Goal: Task Accomplishment & Management: Manage account settings

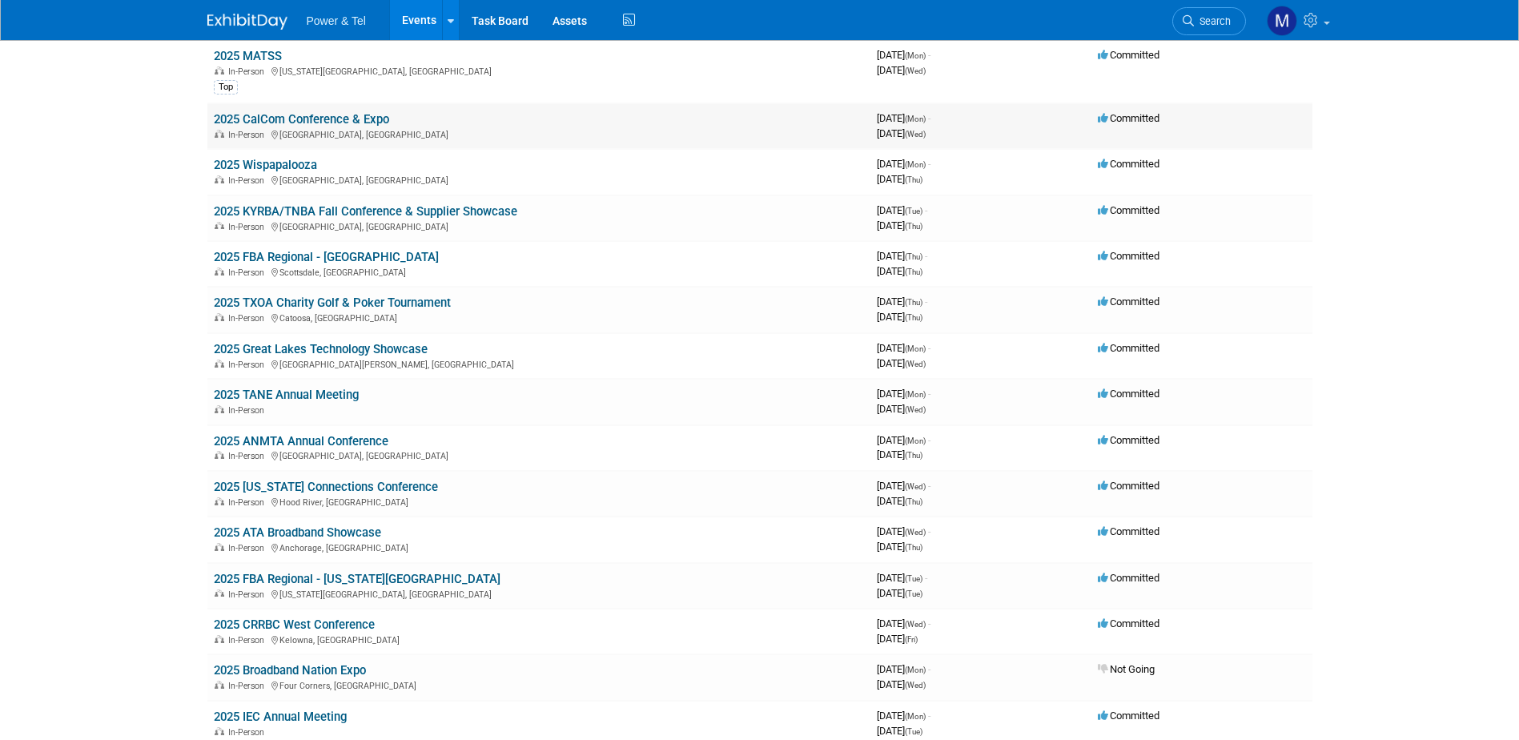
scroll to position [561, 0]
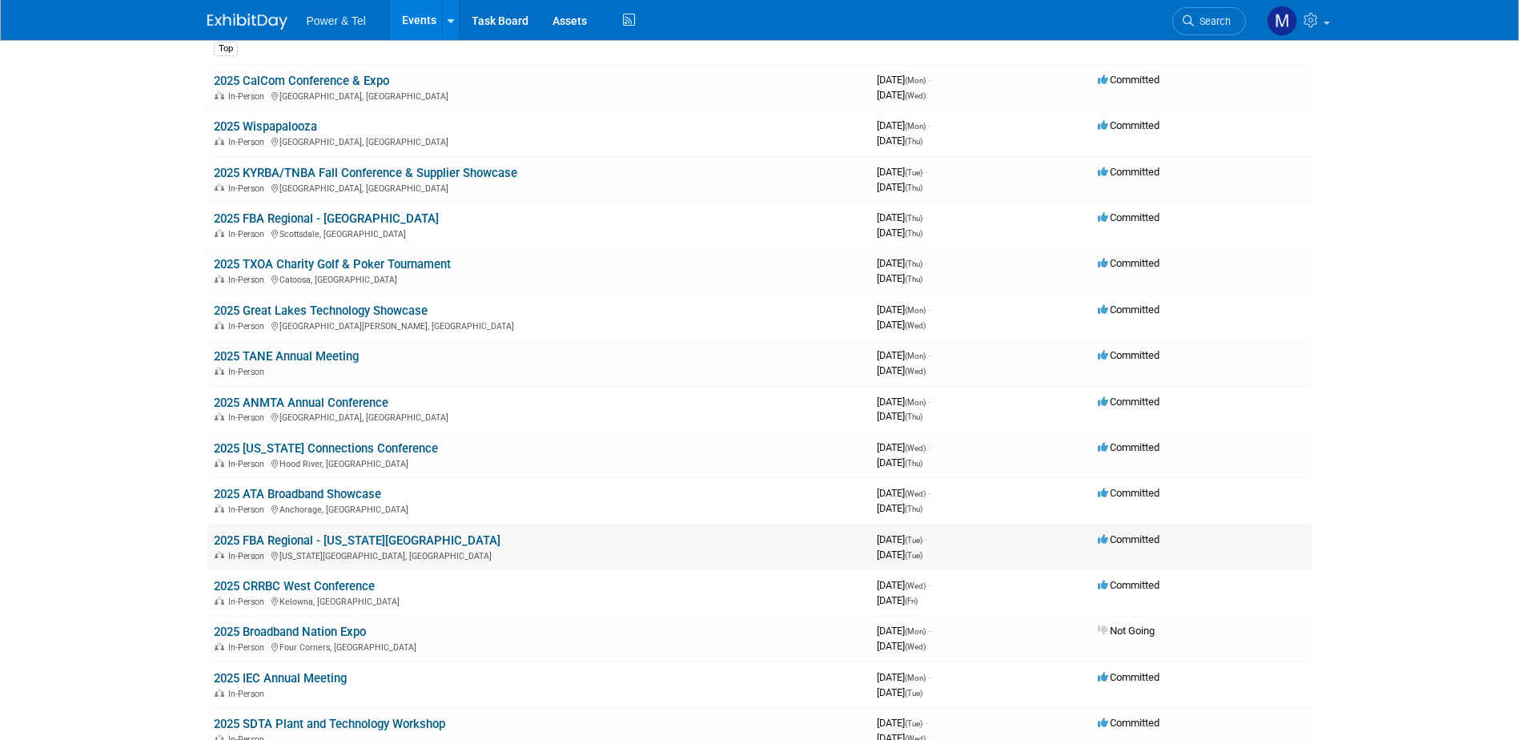
click at [298, 541] on link "2025 FBA Regional - [US_STATE][GEOGRAPHIC_DATA]" at bounding box center [357, 540] width 287 height 14
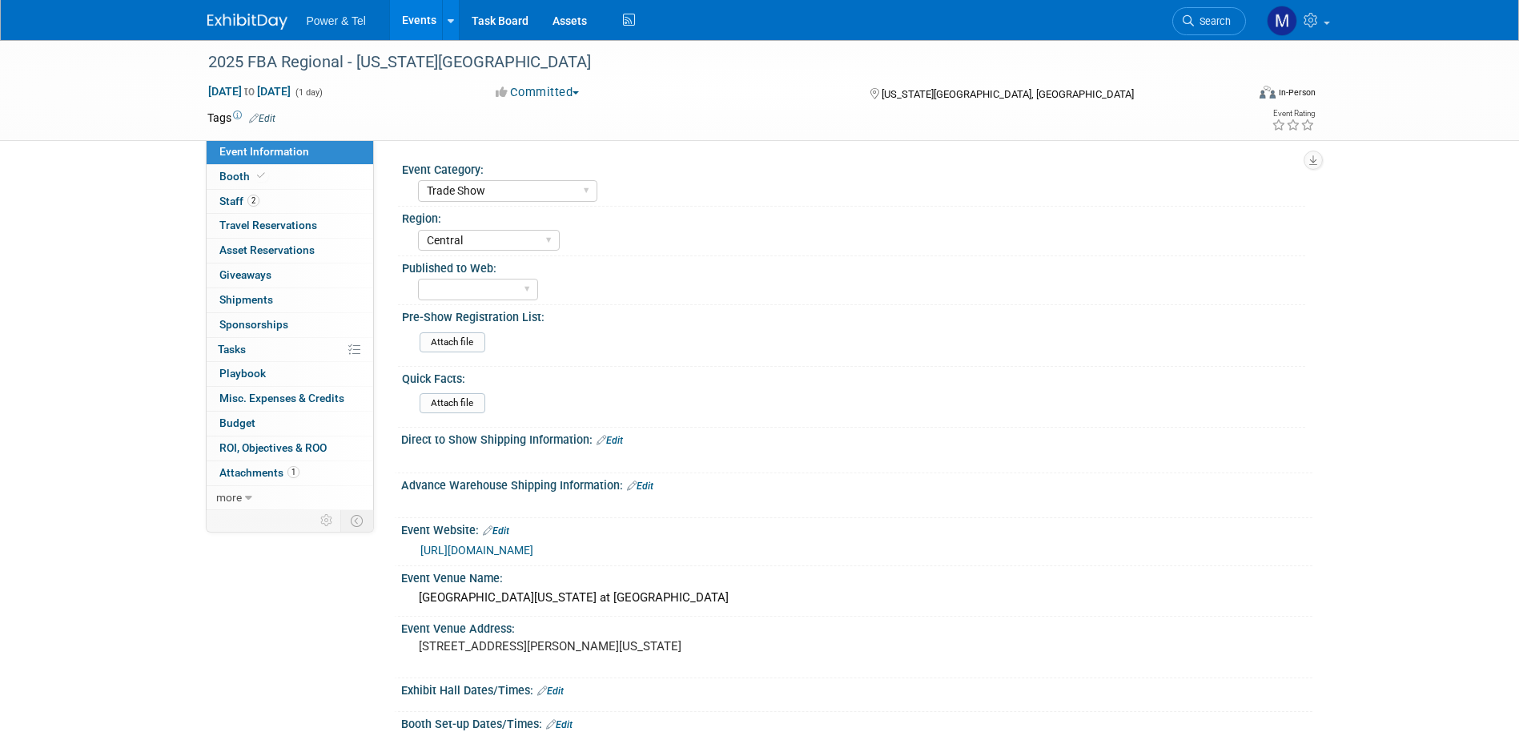
select select "Trade Show"
select select "Central"
click at [264, 469] on span "Attachments 1" at bounding box center [259, 472] width 80 height 13
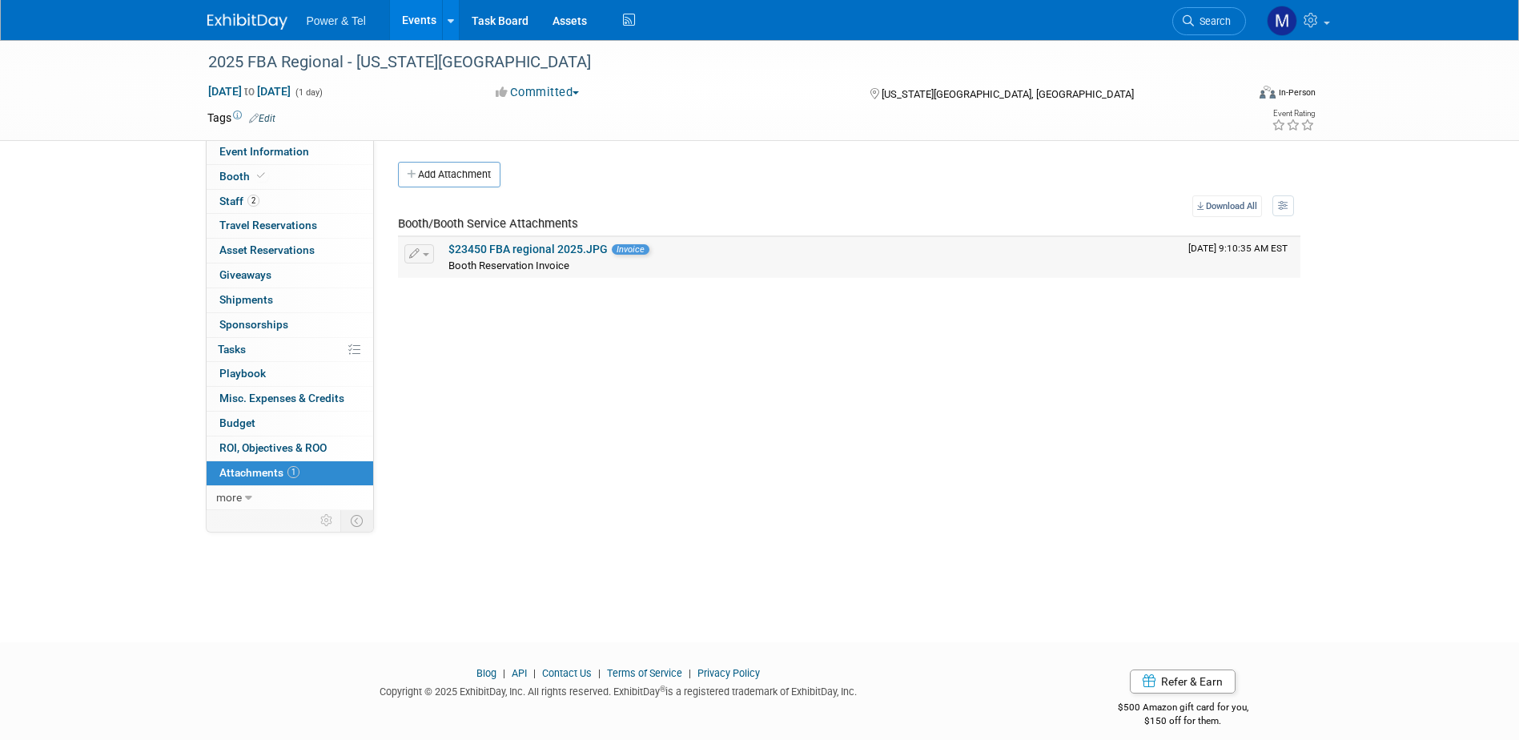
click at [512, 251] on link "$23450 FBA regional 2025.JPG" at bounding box center [527, 249] width 159 height 13
click at [251, 152] on span "Event Information" at bounding box center [264, 151] width 90 height 13
select select "Trade Show"
select select "Central"
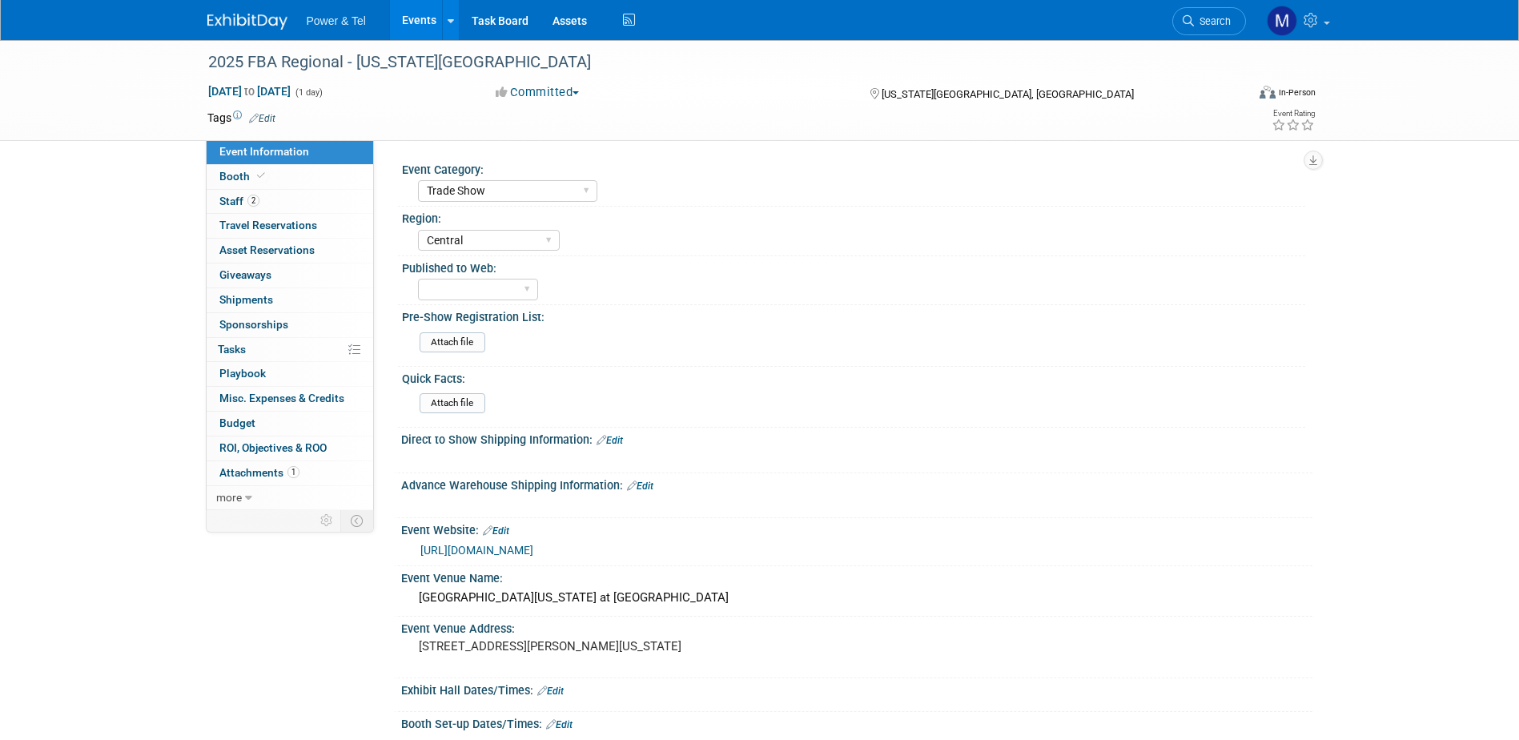
click at [533, 553] on link "[URL][DOMAIN_NAME]" at bounding box center [476, 550] width 113 height 13
click at [533, 544] on link "[URL][DOMAIN_NAME]" at bounding box center [476, 550] width 113 height 13
click at [533, 547] on link "[URL][DOMAIN_NAME]" at bounding box center [476, 550] width 113 height 13
click at [318, 351] on link "0% Tasks 0%" at bounding box center [290, 350] width 167 height 24
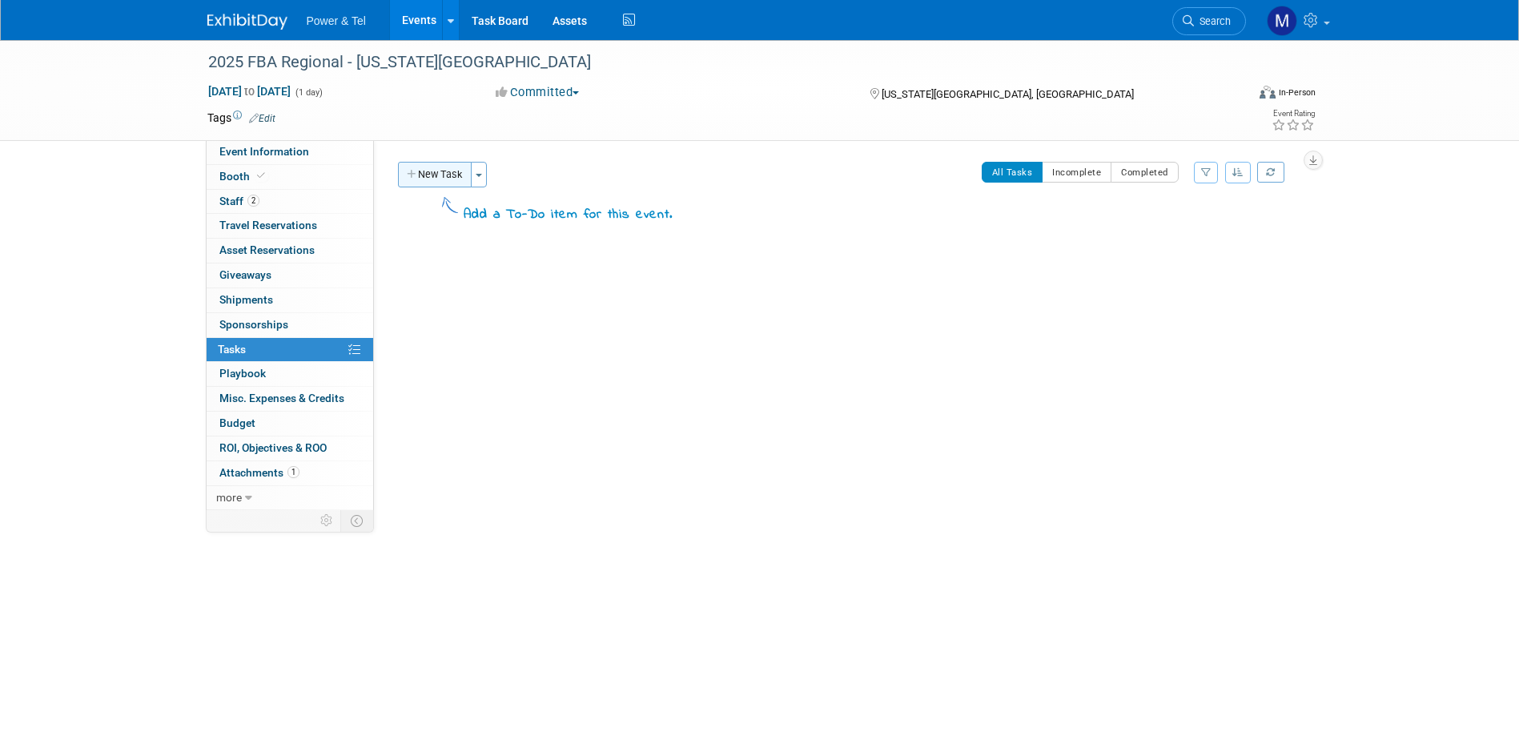
click at [446, 175] on button "New Task" at bounding box center [435, 175] width 74 height 26
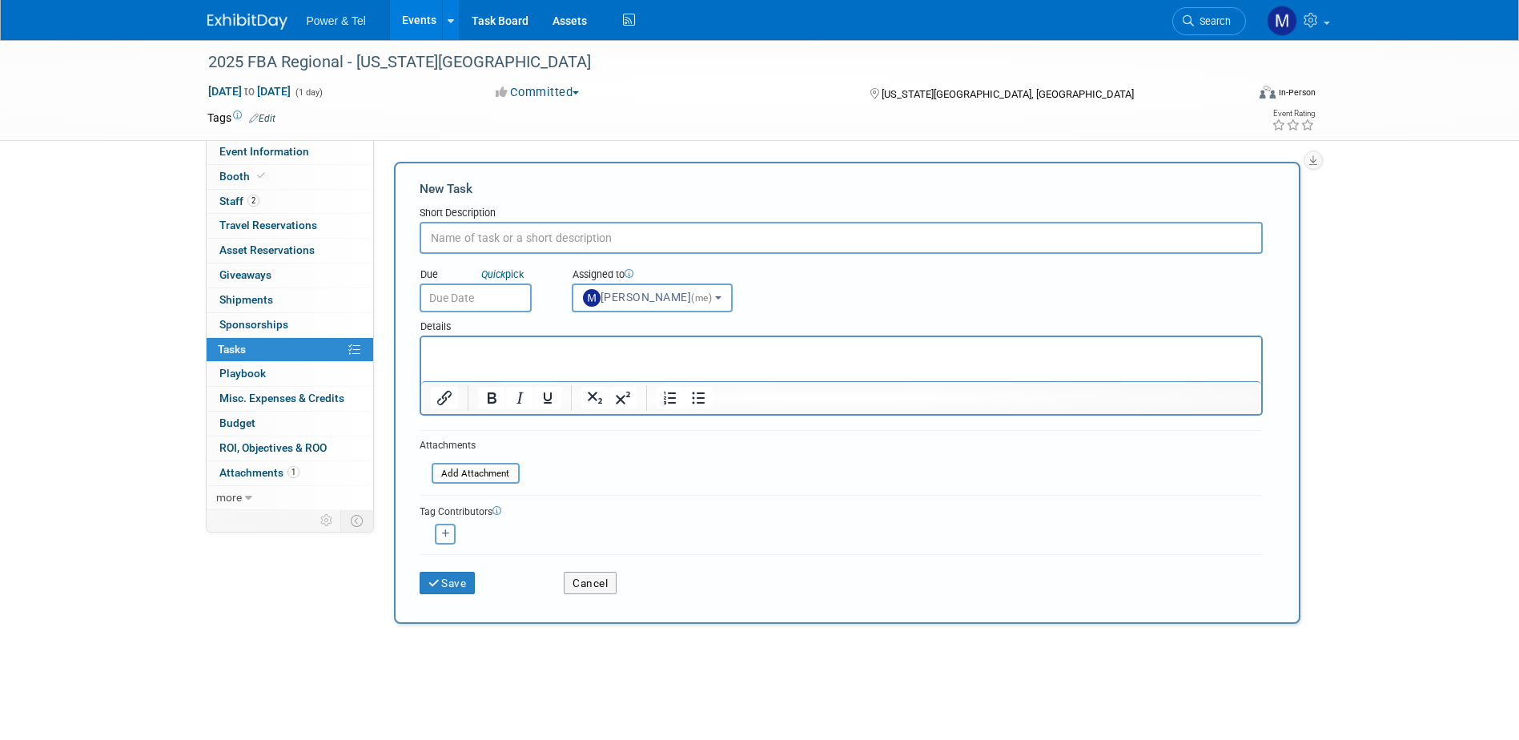
click at [500, 292] on input "text" at bounding box center [476, 298] width 112 height 29
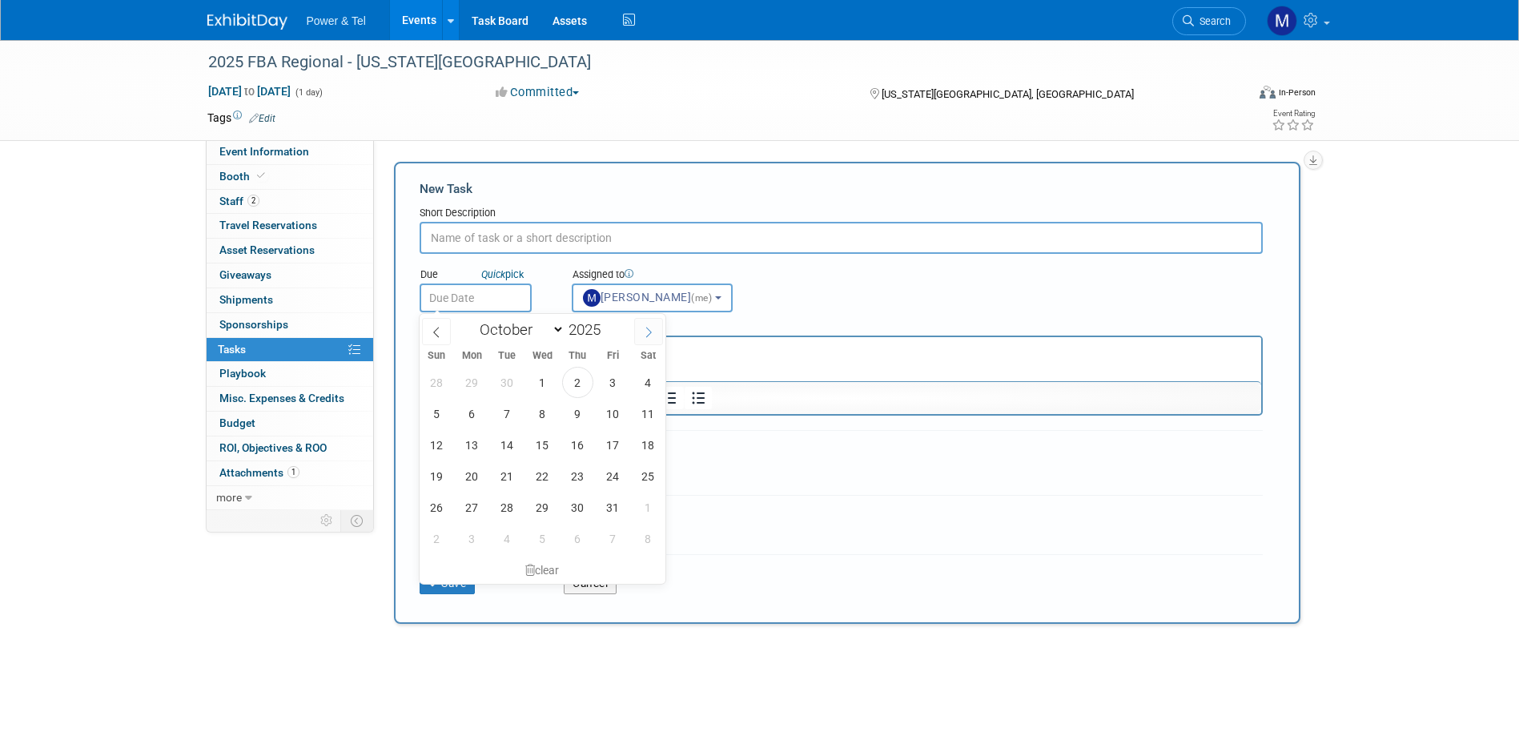
click at [646, 331] on icon at bounding box center [648, 332] width 11 height 11
select select "10"
click at [613, 449] on span "14" at bounding box center [612, 444] width 31 height 31
type input "[DATE]"
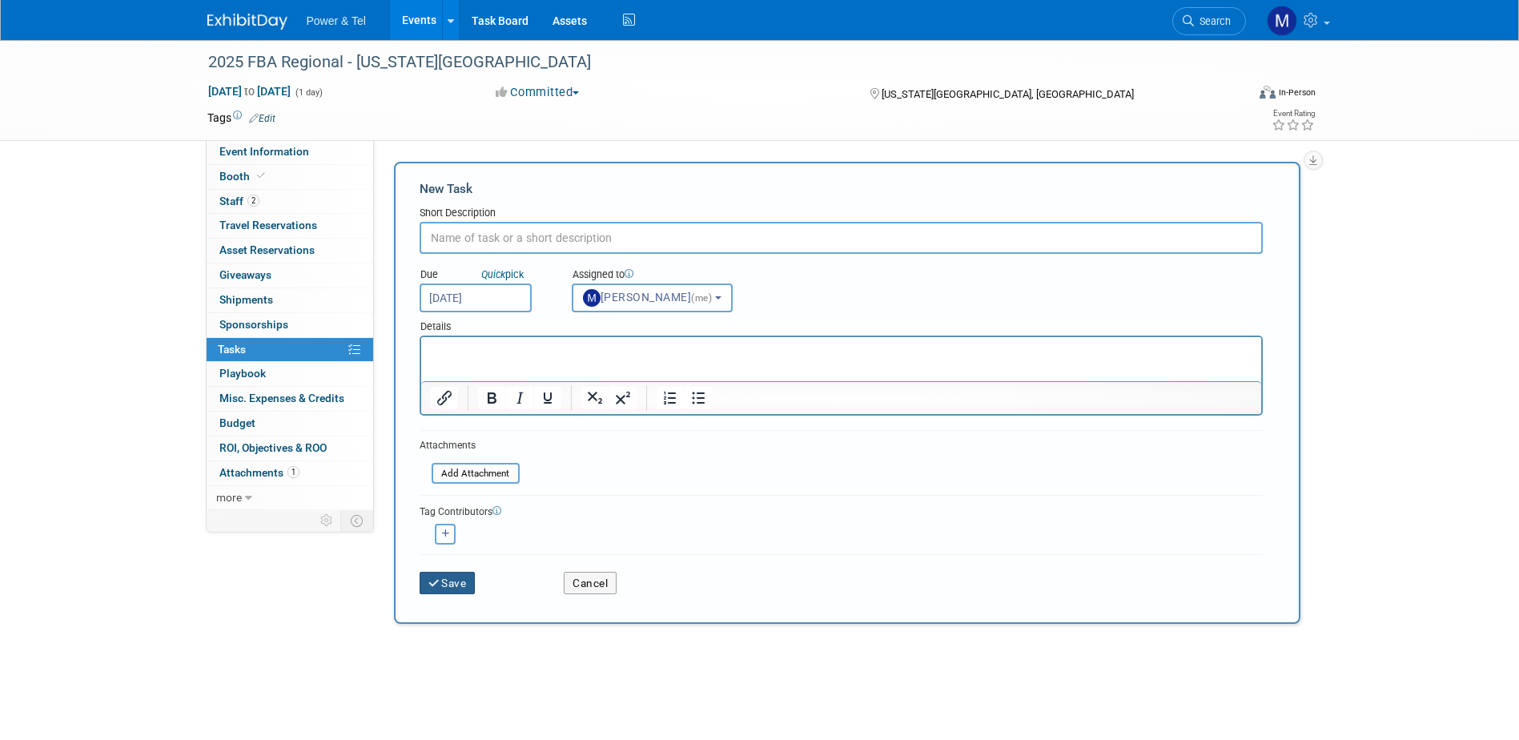
drag, startPoint x: 456, startPoint y: 585, endPoint x: 591, endPoint y: 206, distance: 403.0
click at [592, 206] on form "New Task Short Description Due Quick pick [DATE] X" at bounding box center [847, 392] width 855 height 425
click at [555, 241] on input "text" at bounding box center [841, 238] width 843 height 32
type input "Summarize show"
click at [448, 580] on button "Save" at bounding box center [448, 583] width 56 height 22
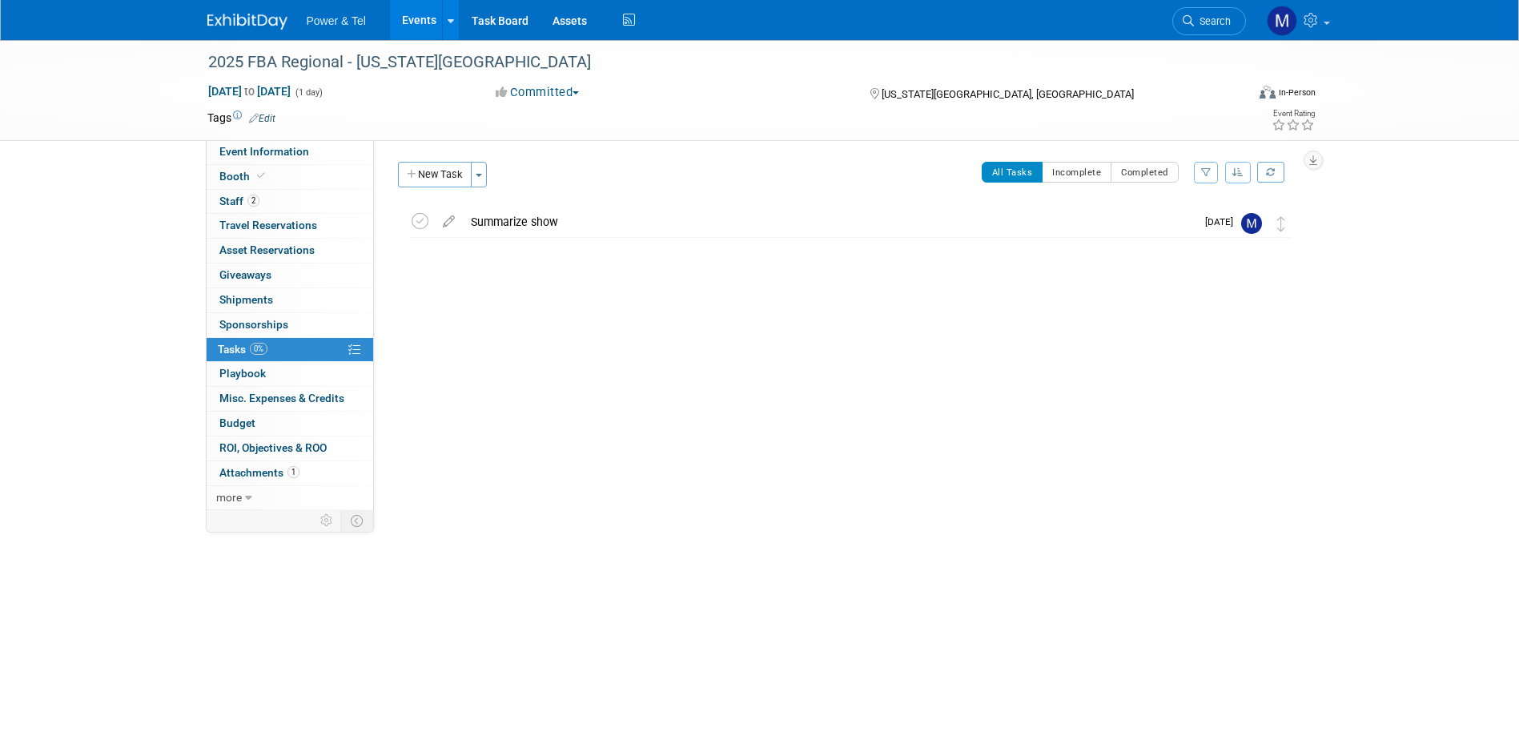
click at [343, 25] on span "Power & Tel" at bounding box center [336, 20] width 59 height 13
click at [221, 199] on span "Staff 2" at bounding box center [239, 201] width 40 height 13
